Goal: Task Accomplishment & Management: Use online tool/utility

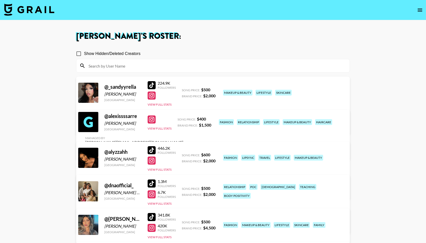
click at [5, 6] on img at bounding box center [29, 10] width 50 height 12
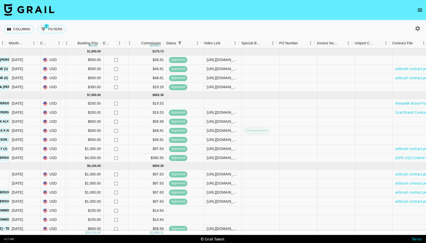
scroll to position [0, 274]
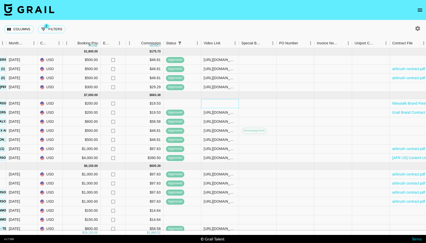
click at [214, 106] on div at bounding box center [220, 103] width 38 height 9
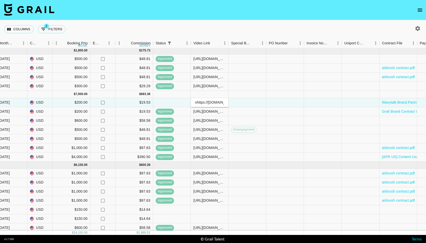
scroll to position [0, 130]
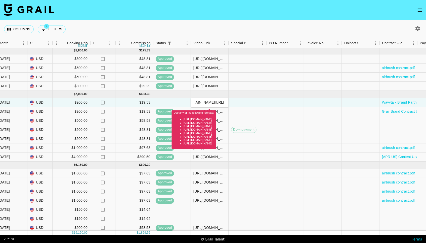
drag, startPoint x: 212, startPoint y: 106, endPoint x: 168, endPoint y: 105, distance: 44.3
click at [168, 105] on div "recgf8tgCPzRCNIpD alexissssarre norlyn.hooriani@grail-talent.com WavyTalk Willi…" at bounding box center [133, 102] width 836 height 9
click at [197, 104] on input "vhttps://www.tiktok.com/@alexisssssarre/video/7545945433265212703?_t=ZP-8zTmuBe…" at bounding box center [209, 102] width 37 height 4
type input "[URL][DOMAIN_NAME]"
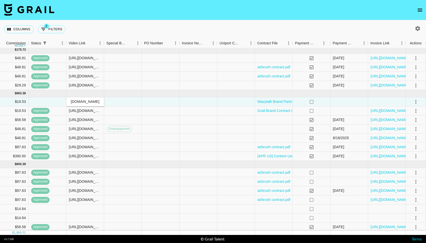
scroll to position [2, 409]
click at [416, 102] on icon "select merge strategy" at bounding box center [417, 102] width 6 height 6
click at [403, 149] on div "Approve" at bounding box center [405, 151] width 15 height 6
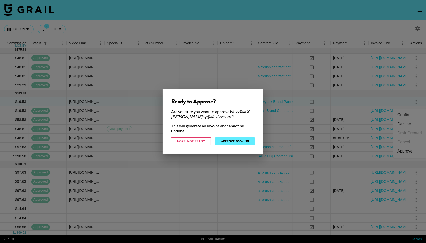
click at [238, 140] on button "Approve Booking" at bounding box center [235, 141] width 40 height 8
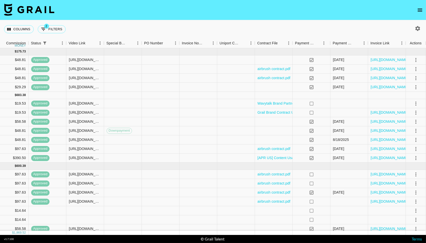
scroll to position [0, 409]
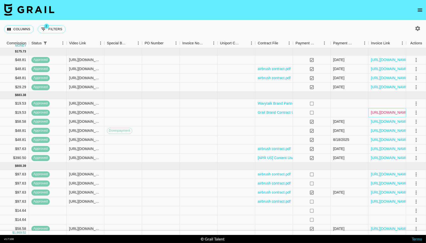
click at [383, 115] on link "[URL][DOMAIN_NAME]" at bounding box center [390, 112] width 38 height 5
